Goal: Task Accomplishment & Management: Manage account settings

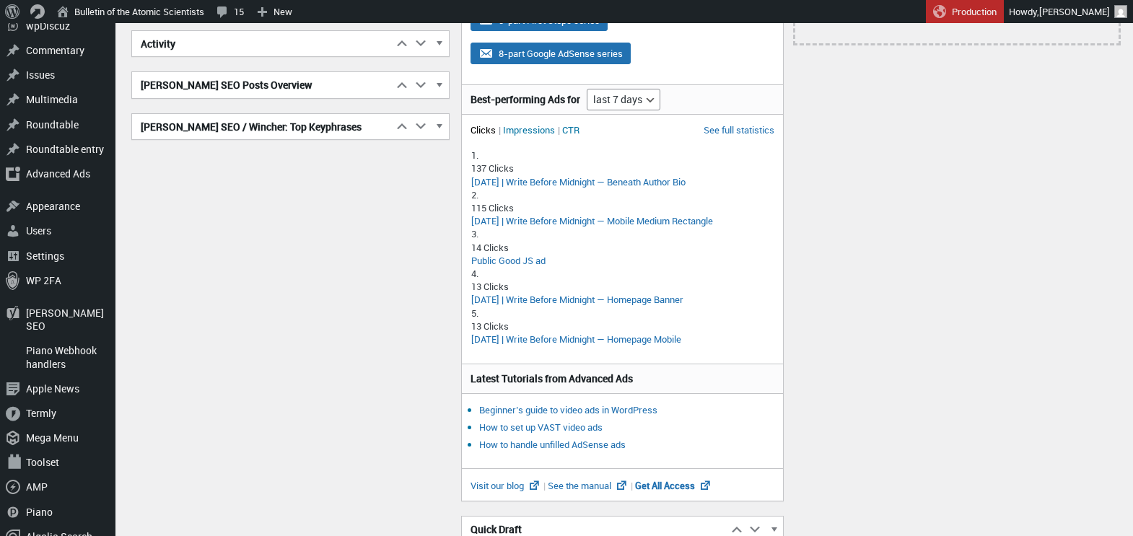
scroll to position [313, 0]
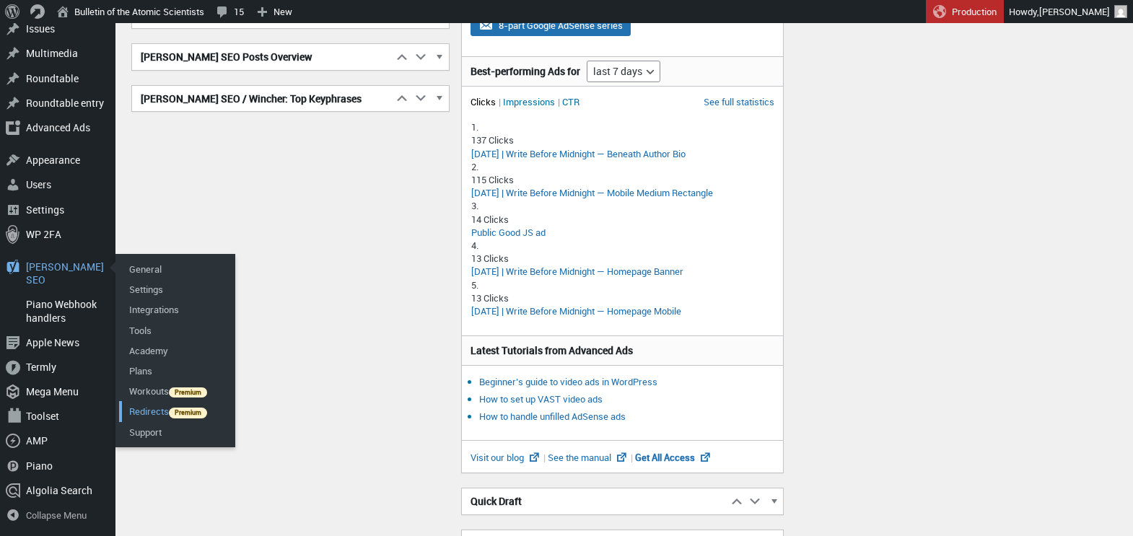
click at [143, 422] on link "Redirects" at bounding box center [177, 411] width 116 height 20
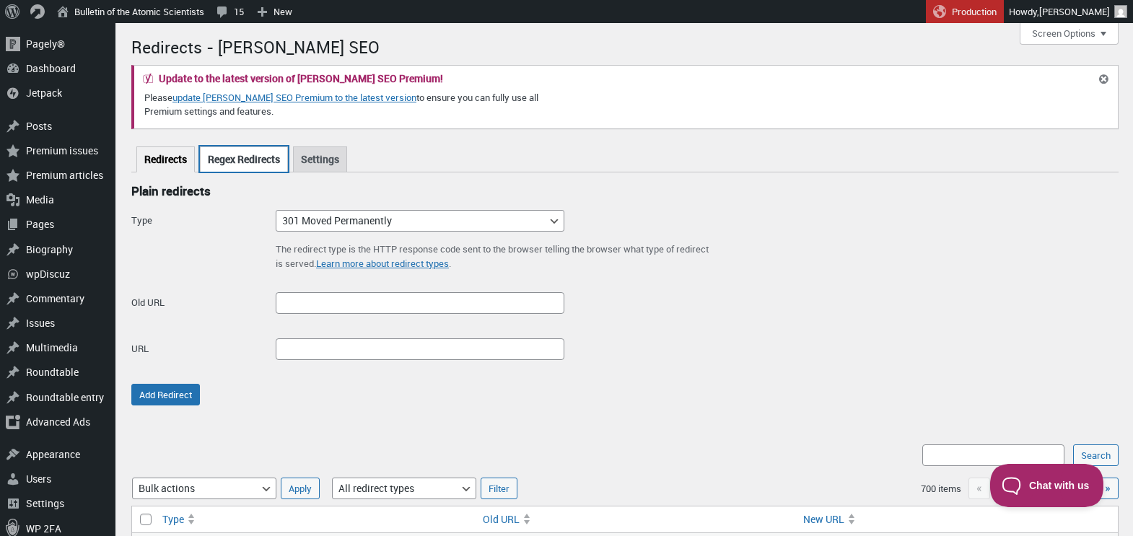
click at [255, 156] on link "Regex Redirects" at bounding box center [244, 159] width 88 height 25
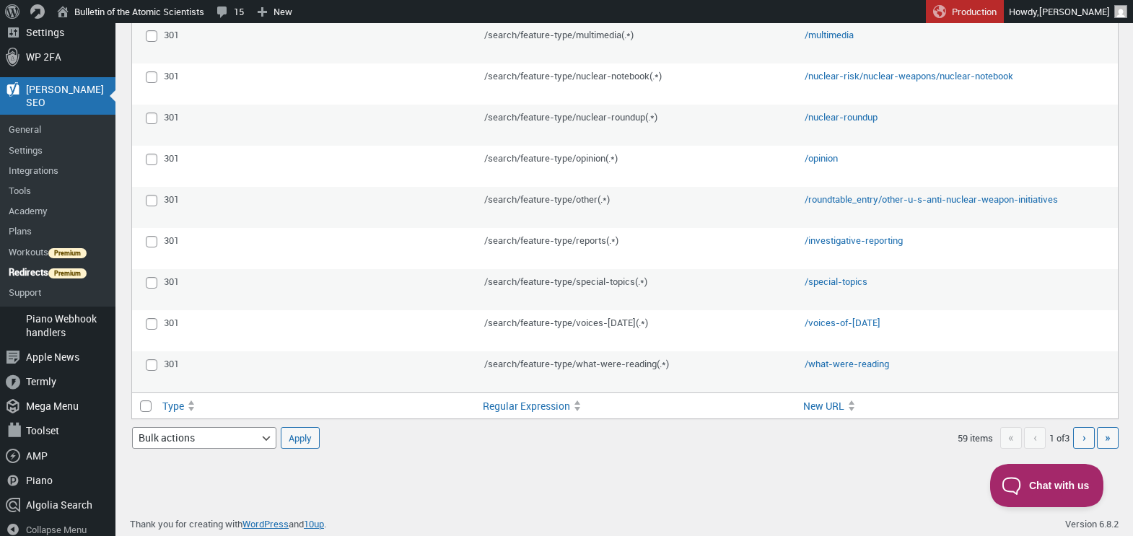
scroll to position [1206, 0]
click at [1076, 435] on link "Next page ›" at bounding box center [1084, 439] width 22 height 22
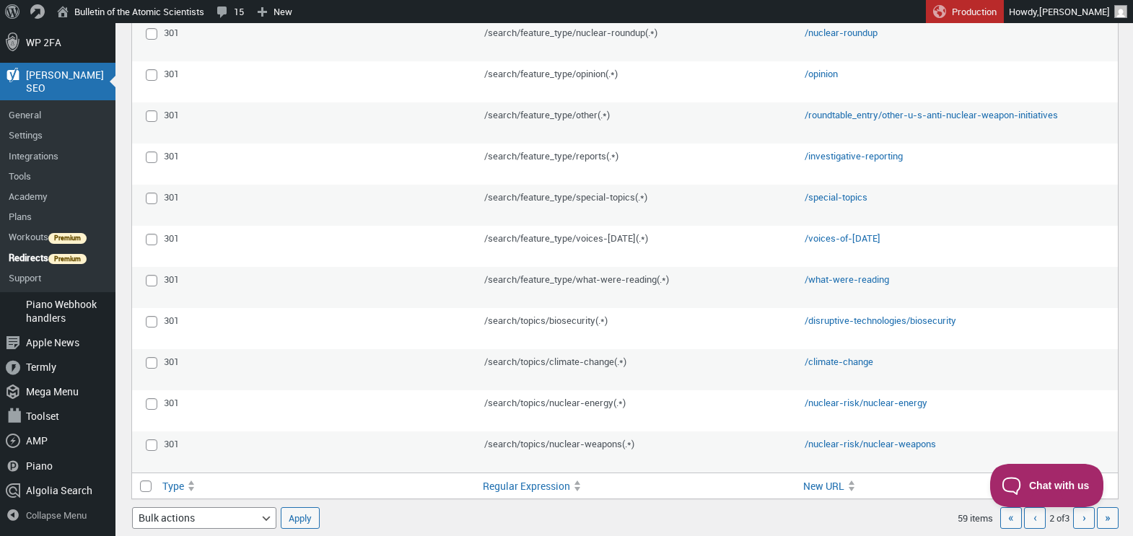
scroll to position [1209, 0]
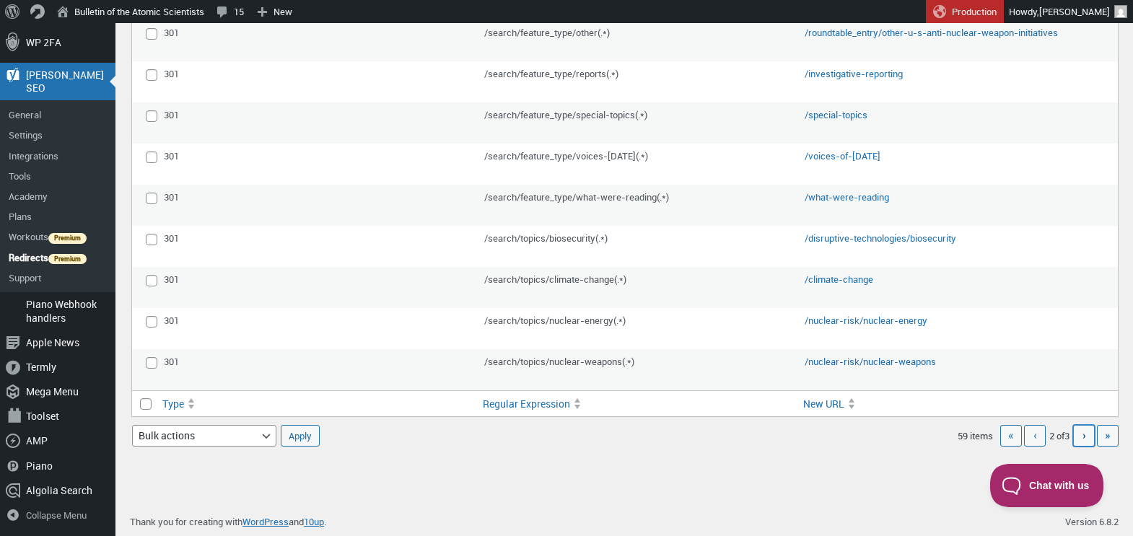
click at [1086, 432] on span "›" at bounding box center [1085, 435] width 4 height 16
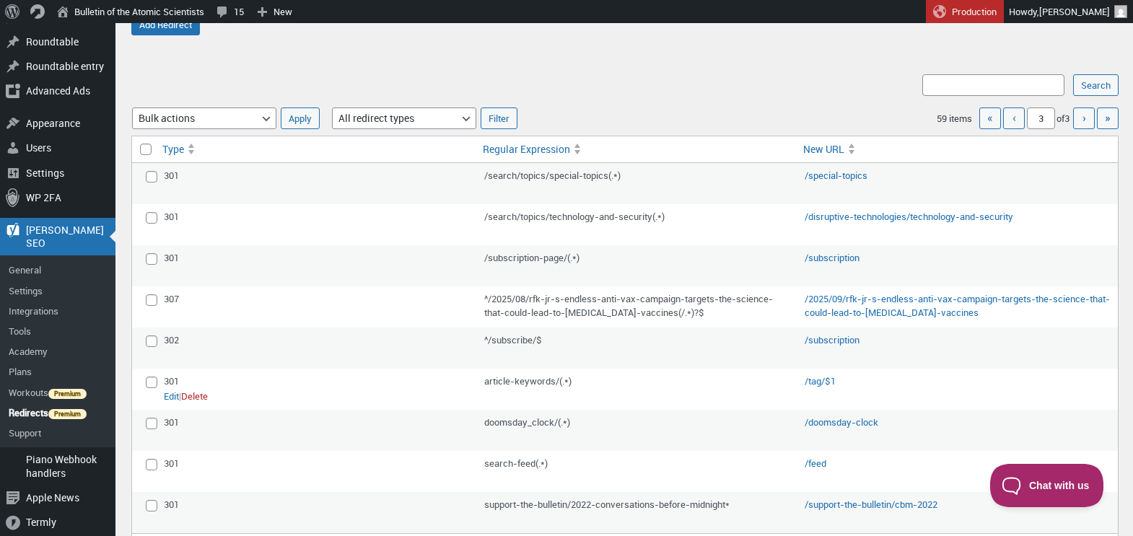
scroll to position [372, 0]
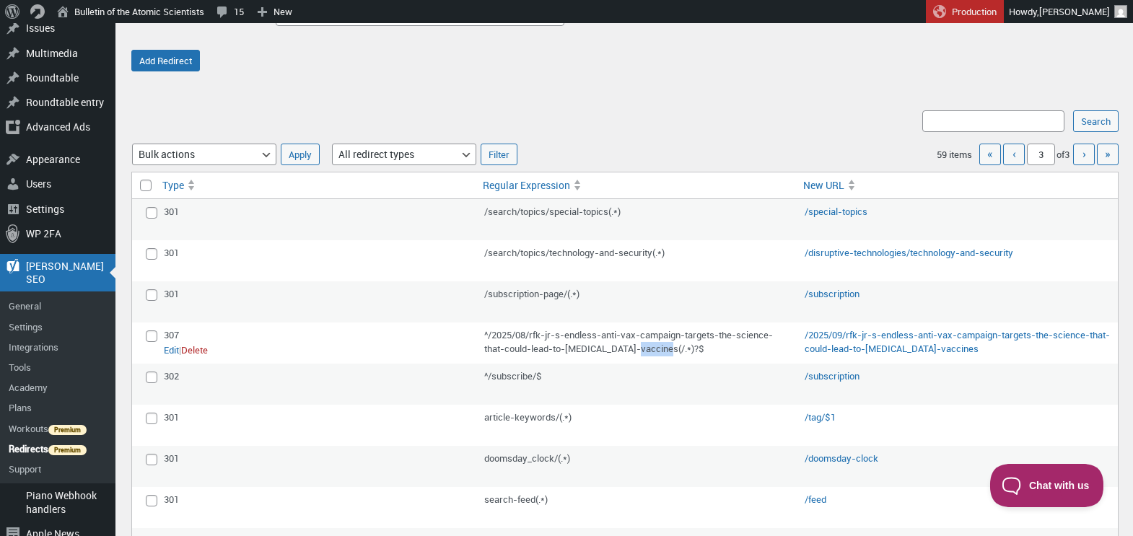
drag, startPoint x: 671, startPoint y: 345, endPoint x: 641, endPoint y: 348, distance: 30.5
click at [641, 348] on div "^/2025/08/rfk-jr-s-endless-anti-vax-campaign-targets-the-science-that-could-lea…" at bounding box center [637, 342] width 306 height 28
copy div "(/.*)?$"
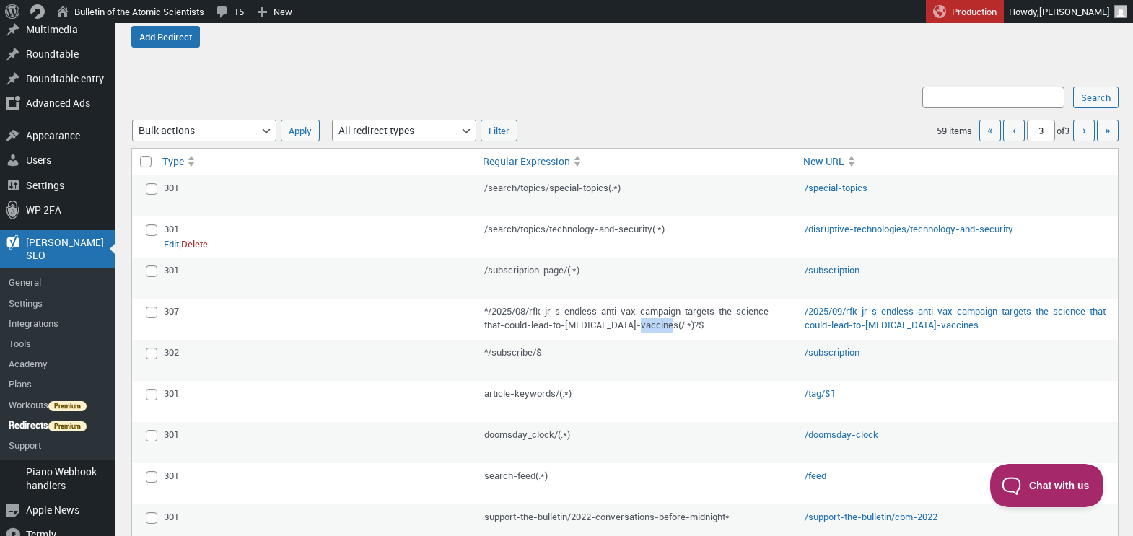
scroll to position [551, 0]
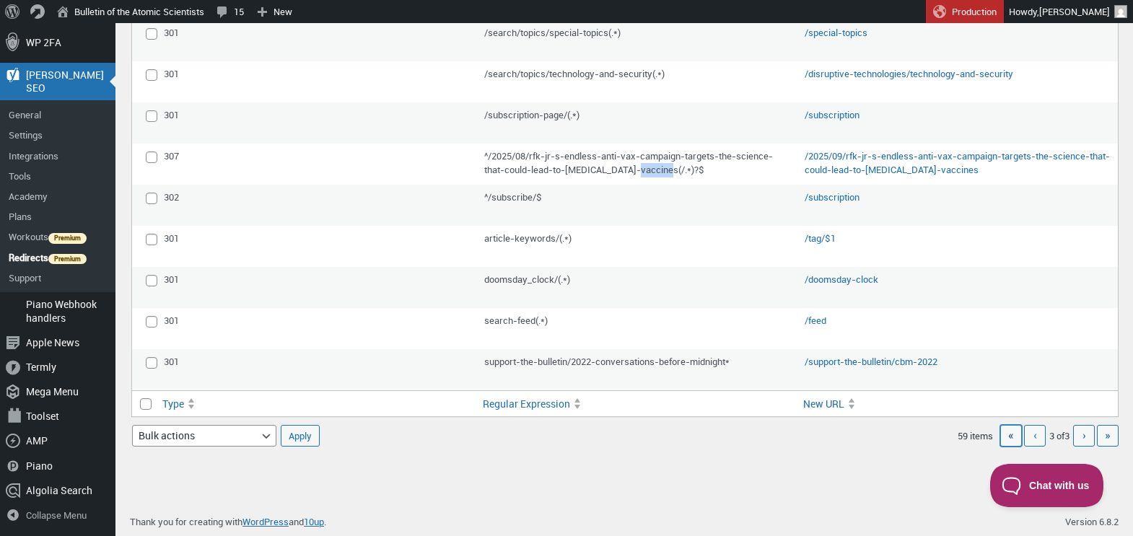
click at [1008, 435] on span "«" at bounding box center [1011, 435] width 6 height 16
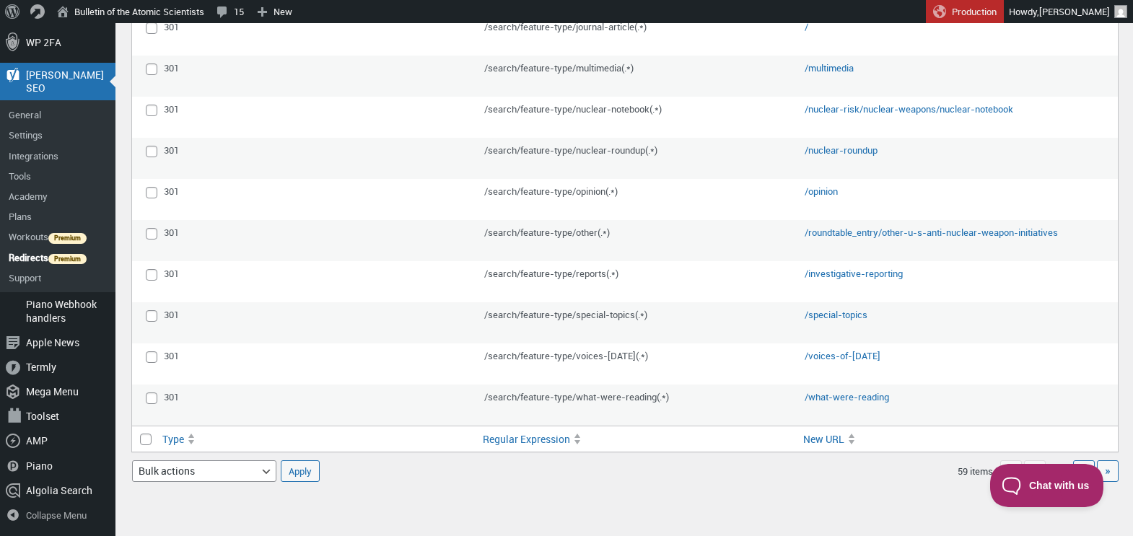
scroll to position [1209, 0]
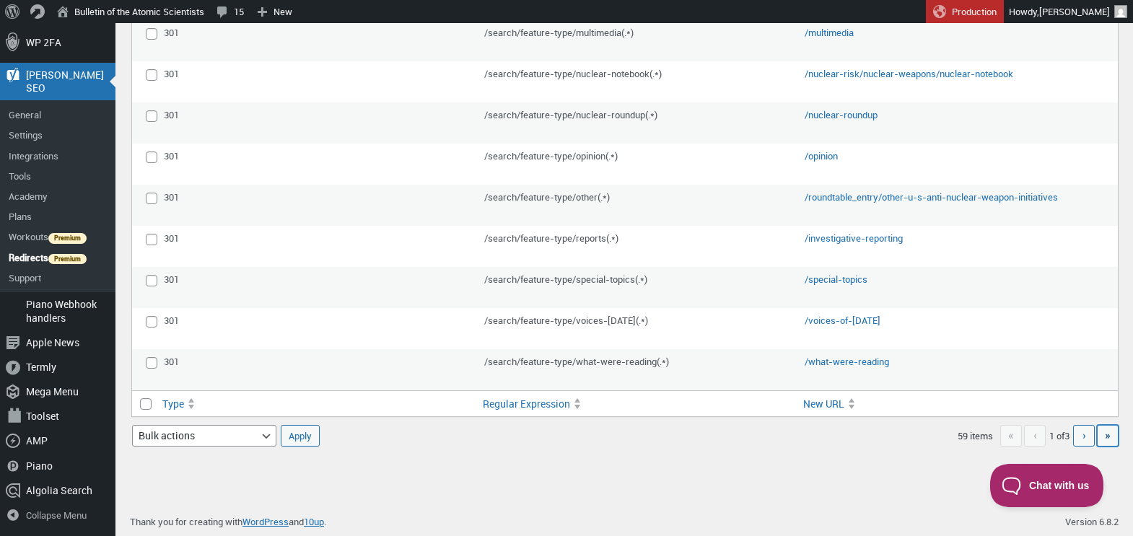
click at [1110, 433] on span "»" at bounding box center [1108, 435] width 6 height 16
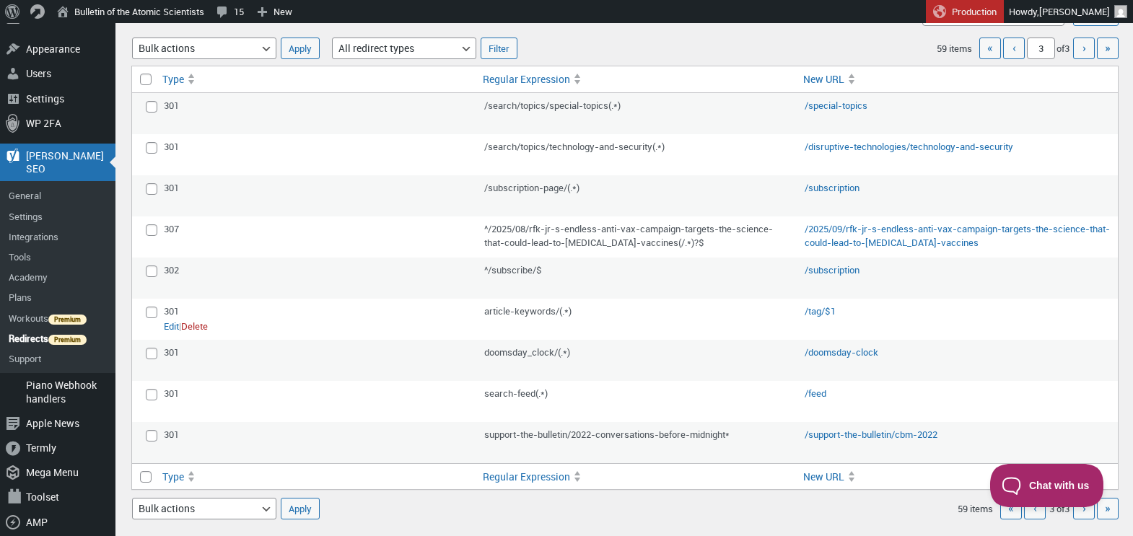
scroll to position [443, 0]
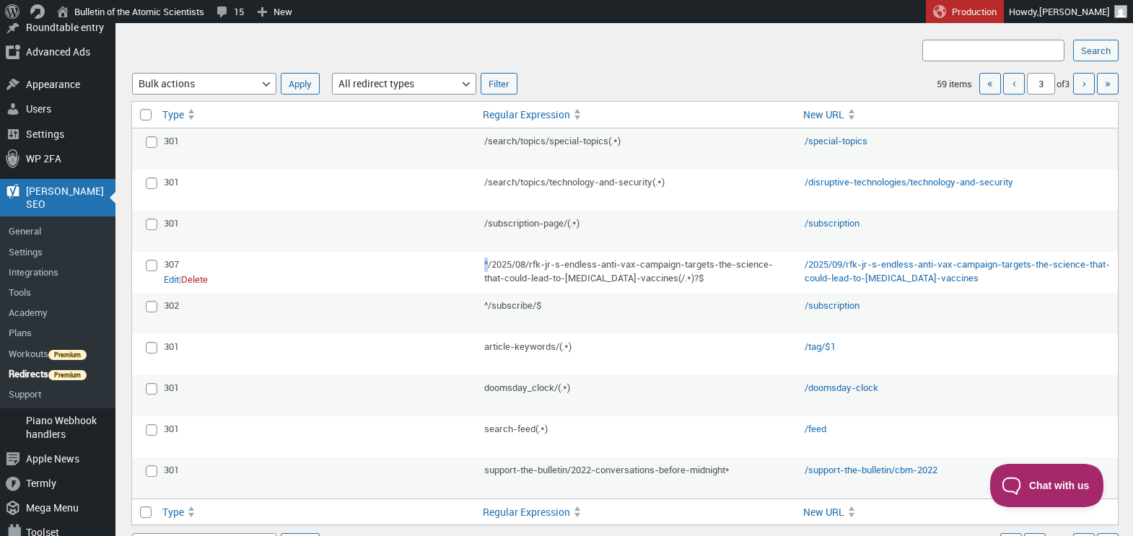
click at [489, 262] on div "^/2025/08/rfk-jr-s-endless-anti-vax-campaign-targets-the-science-that-could-lea…" at bounding box center [637, 272] width 306 height 28
copy div "^"
click at [679, 266] on div "^/2025/08/rfk-jr-s-endless-anti-vax-campaign-targets-the-science-that-could-lea…" at bounding box center [637, 272] width 306 height 28
click at [172, 277] on link "Edit" at bounding box center [171, 280] width 15 height 14
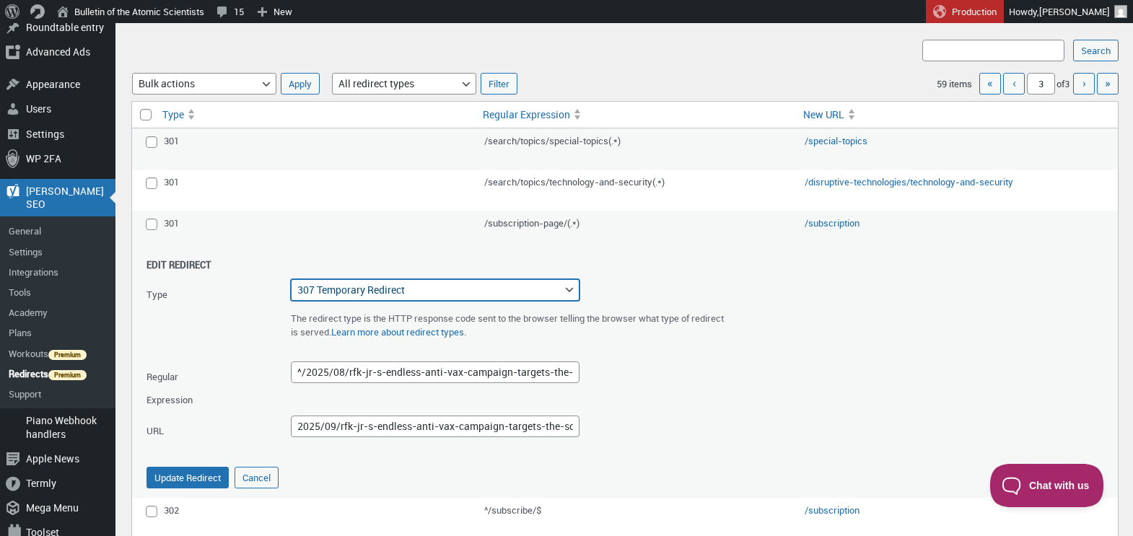
click at [437, 287] on select "301 Moved Permanently 302 Found 307 Temporary Redirect 410 Content Deleted 451 …" at bounding box center [435, 290] width 289 height 22
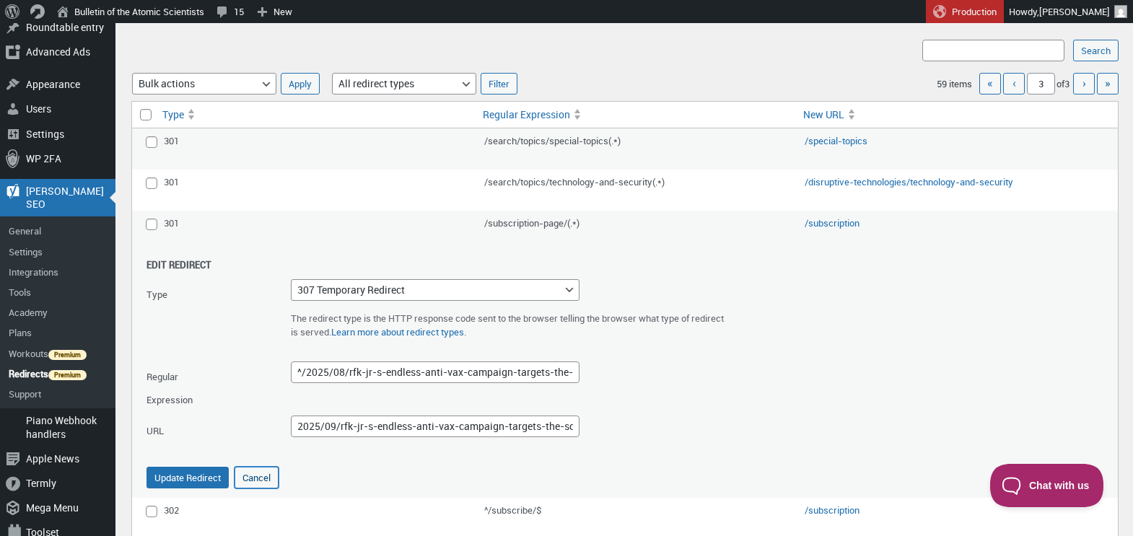
click at [256, 474] on button "Cancel" at bounding box center [257, 478] width 44 height 22
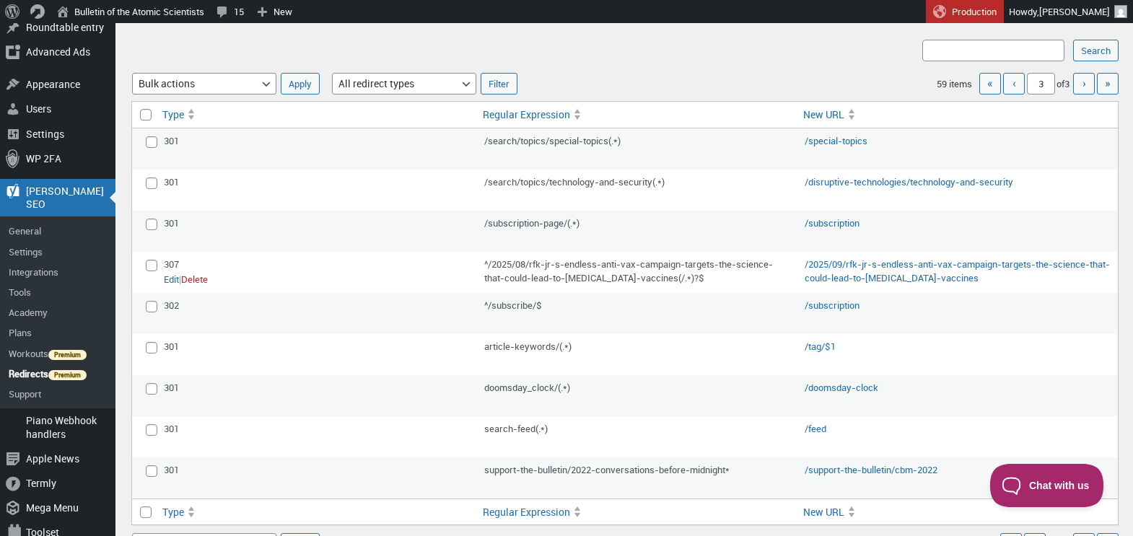
click at [373, 260] on div "307" at bounding box center [317, 265] width 306 height 14
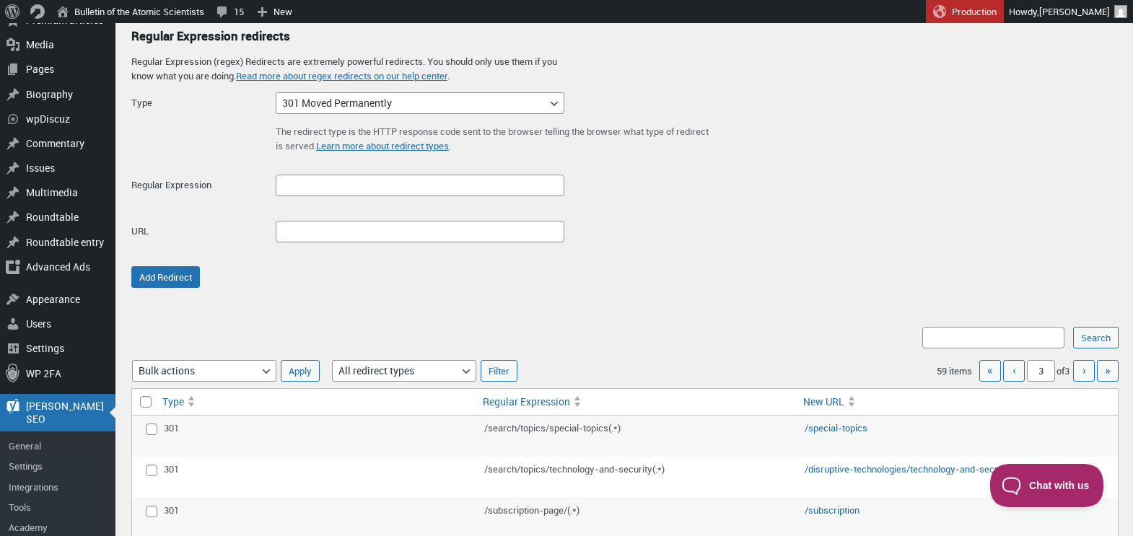
scroll to position [35, 0]
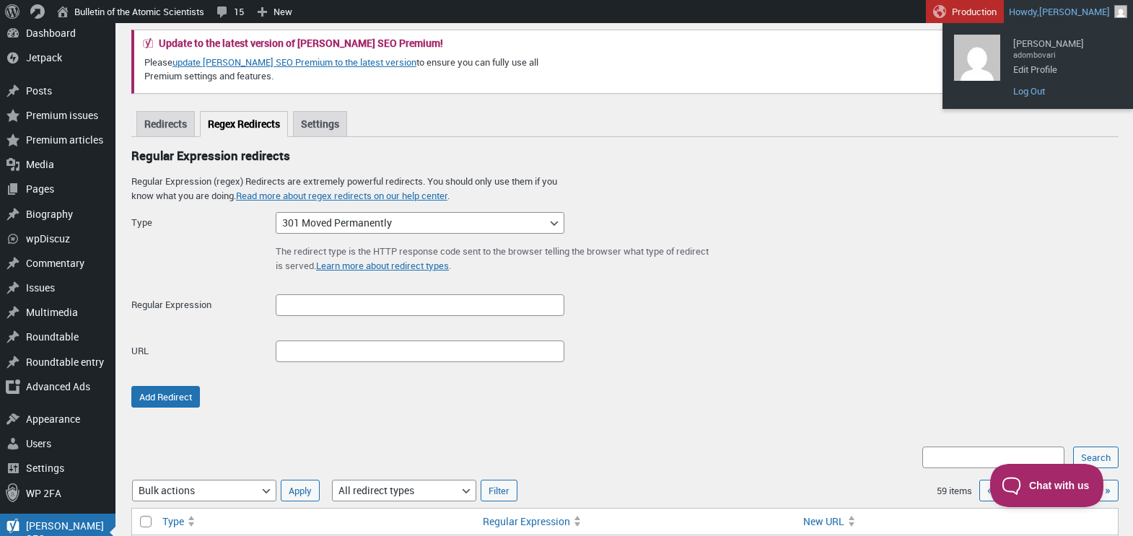
click at [1027, 90] on link "Log Out" at bounding box center [1064, 91] width 116 height 19
